Goal: Task Accomplishment & Management: Manage account settings

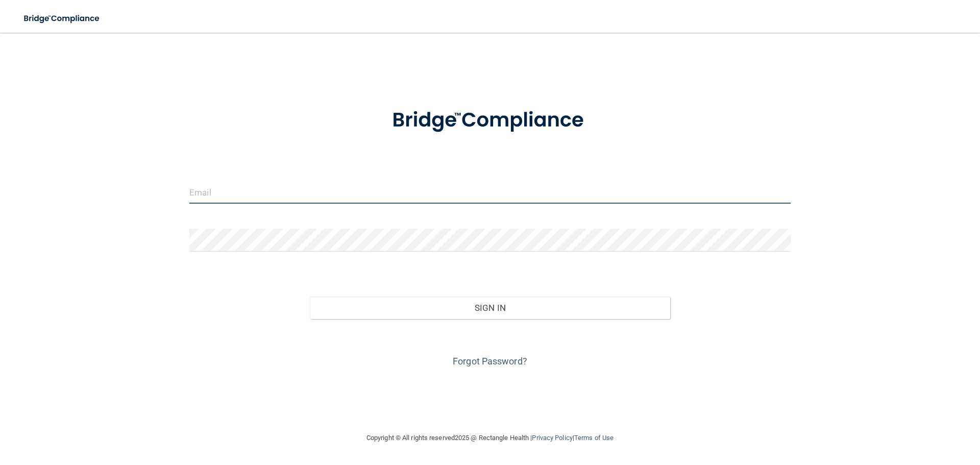
type input "[EMAIL_ADDRESS][DOMAIN_NAME]"
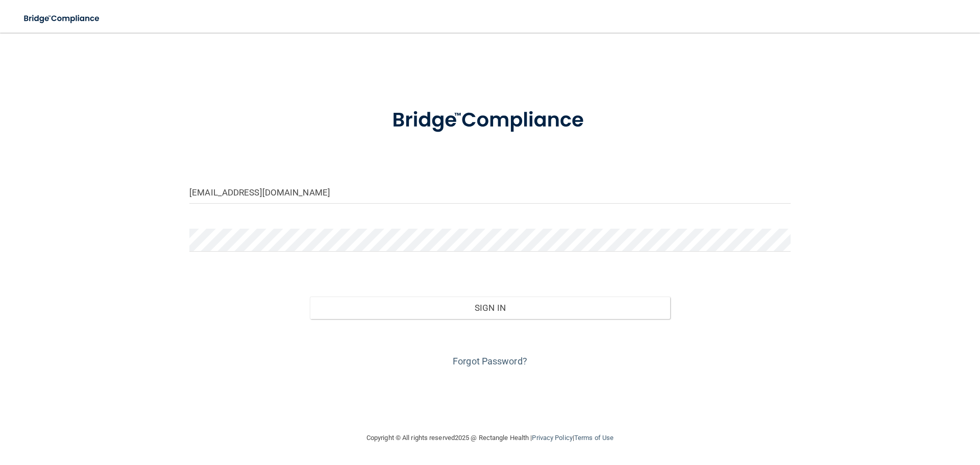
click at [340, 282] on div "Sign In" at bounding box center [490, 297] width 617 height 43
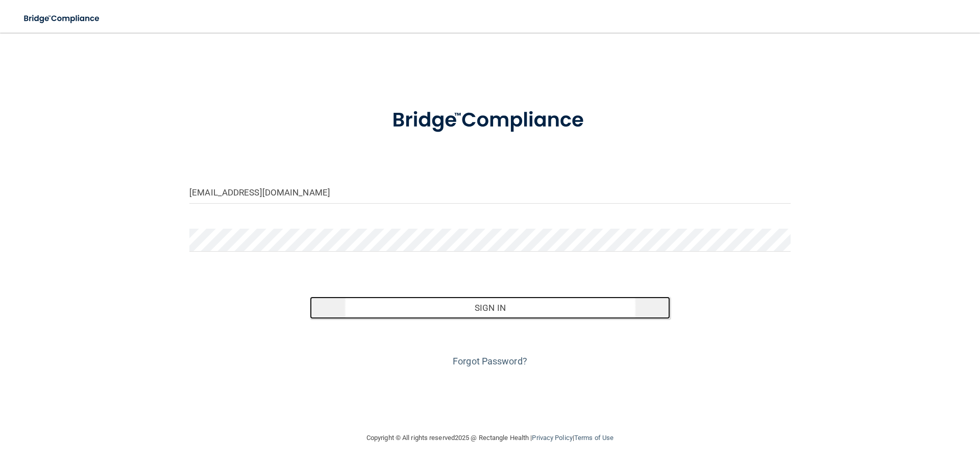
click at [365, 317] on button "Sign In" at bounding box center [490, 308] width 361 height 22
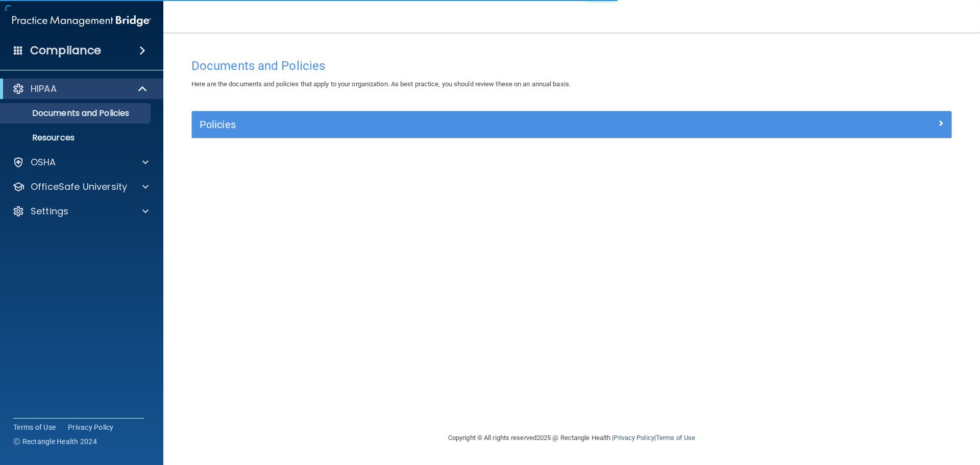
click at [143, 48] on span at bounding box center [142, 50] width 6 height 12
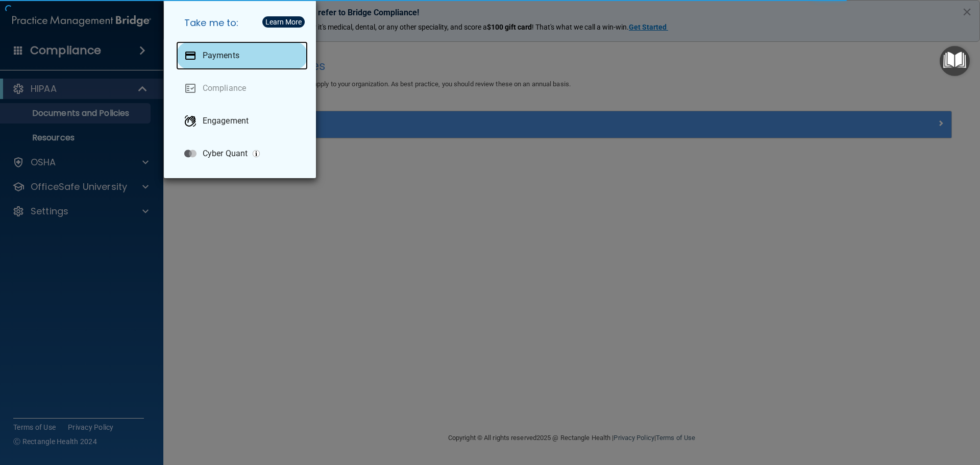
click at [230, 58] on p "Payments" at bounding box center [221, 56] width 37 height 10
